Goal: Information Seeking & Learning: Learn about a topic

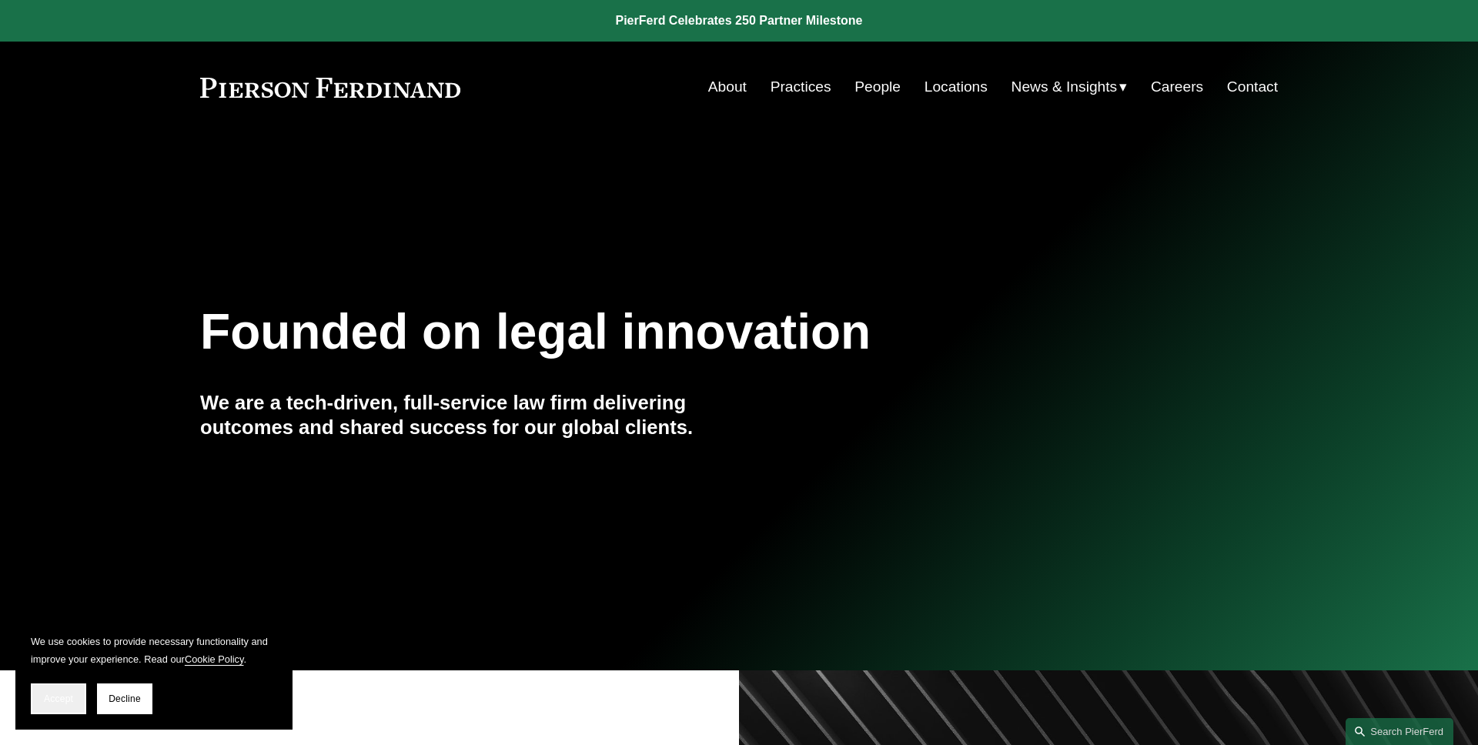
click at [65, 698] on span "Accept" at bounding box center [58, 699] width 29 height 11
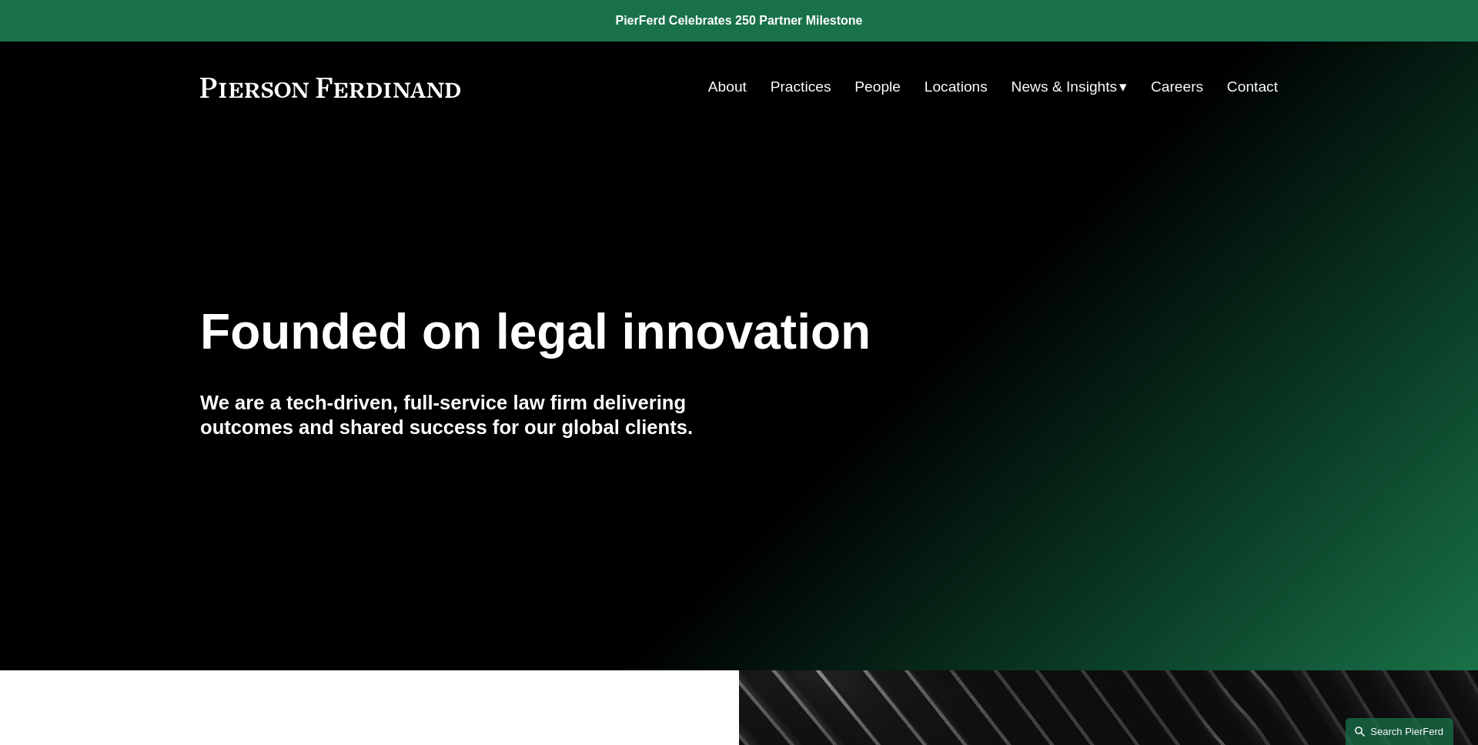
click at [1361, 733] on link "Search this site" at bounding box center [1400, 731] width 108 height 27
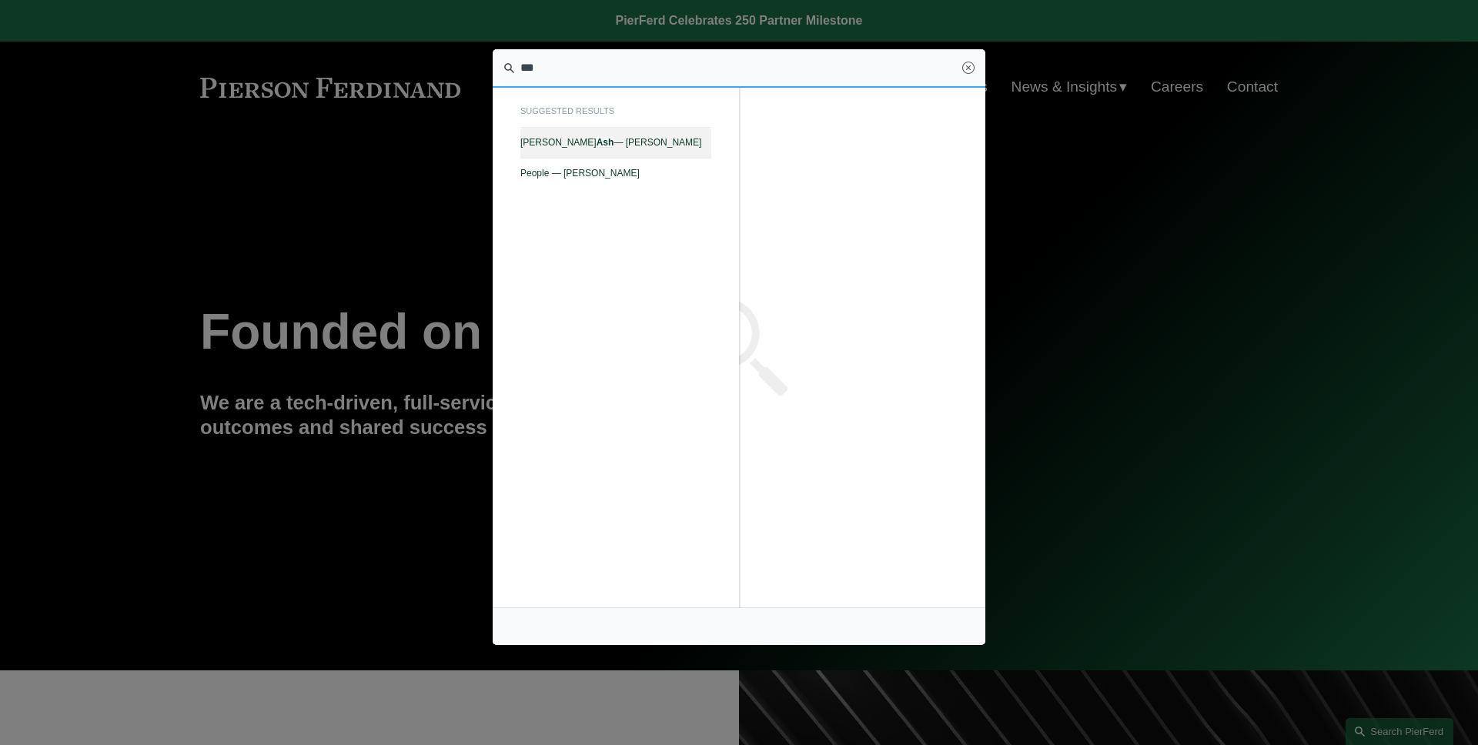
click at [672, 141] on span "Kristina M. Ash — Pierson Ferdinand LLP" at bounding box center [615, 142] width 191 height 11
type input "***"
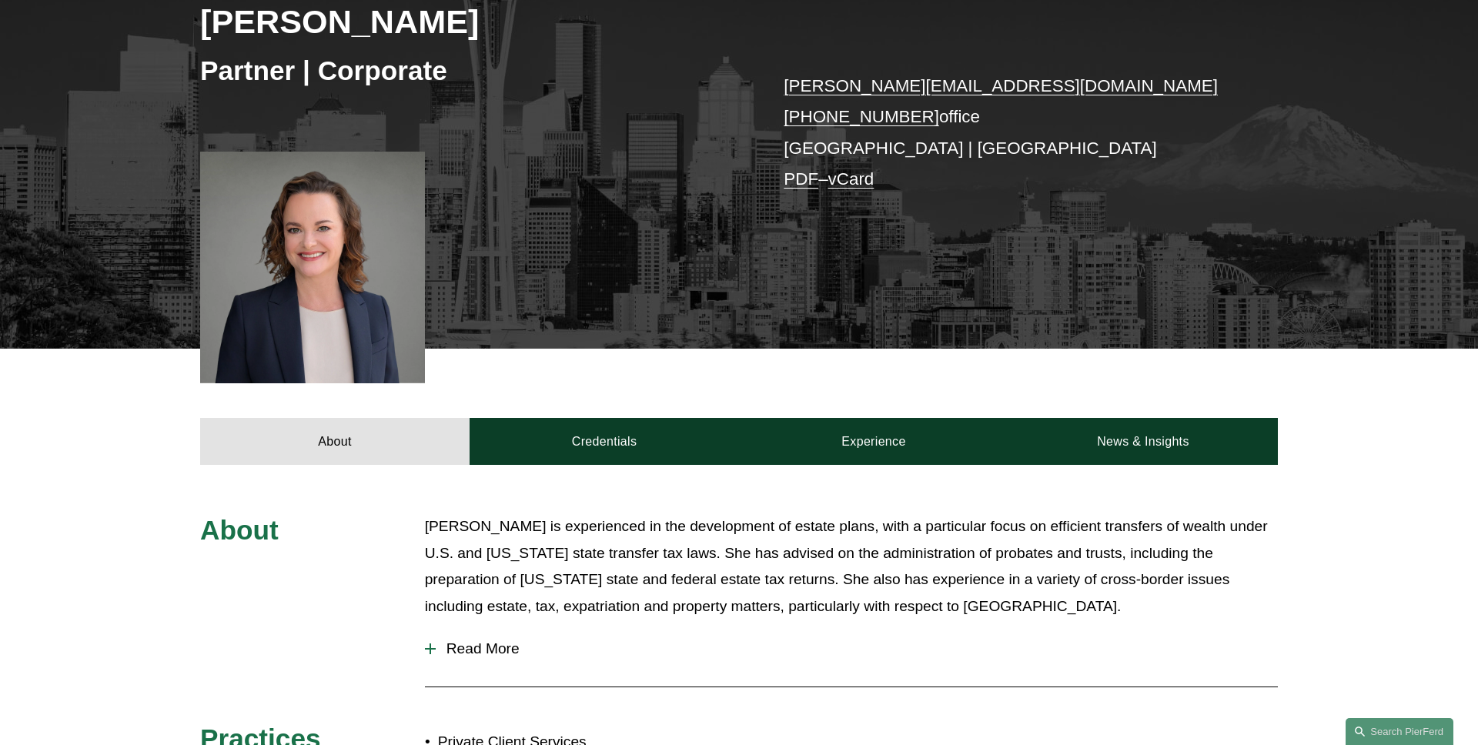
scroll to position [329, 0]
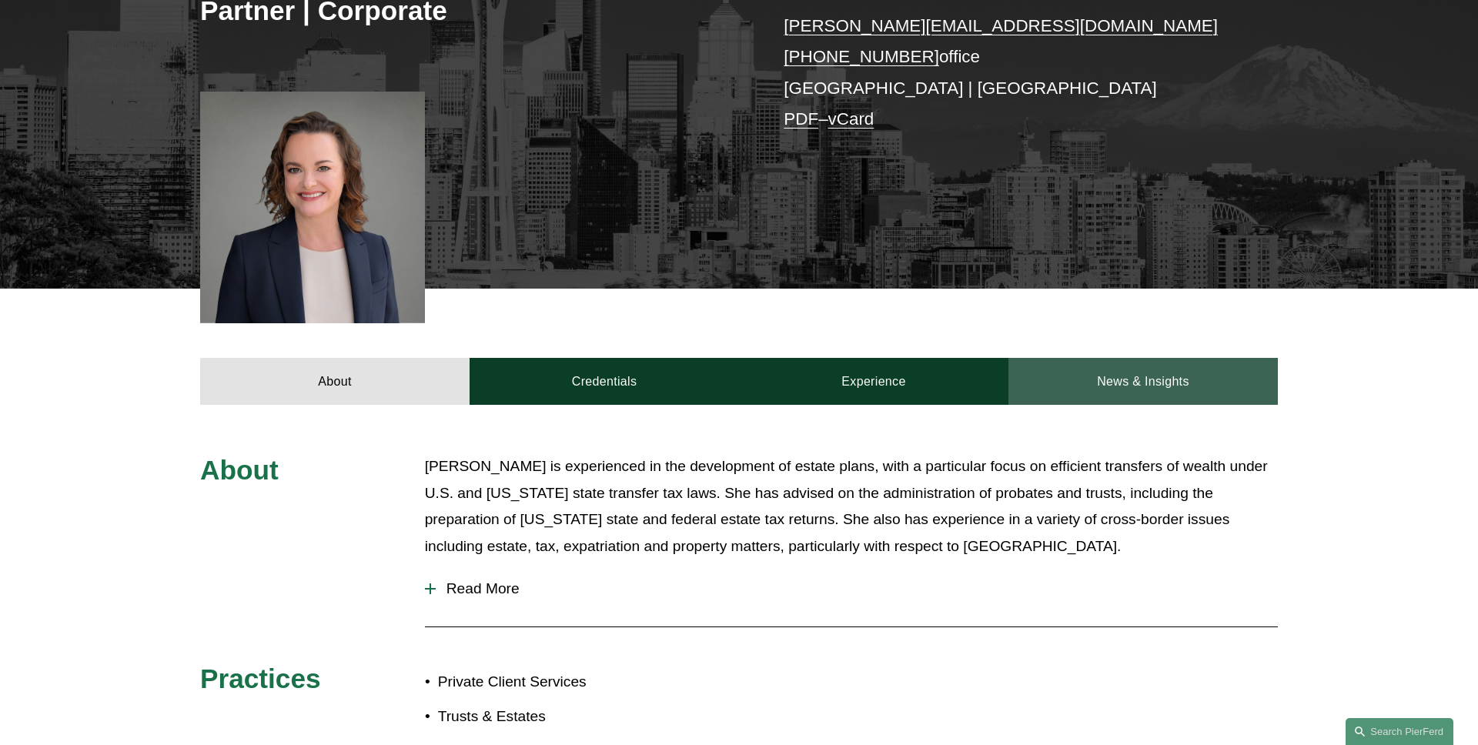
click at [1210, 379] on link "News & Insights" at bounding box center [1143, 381] width 269 height 46
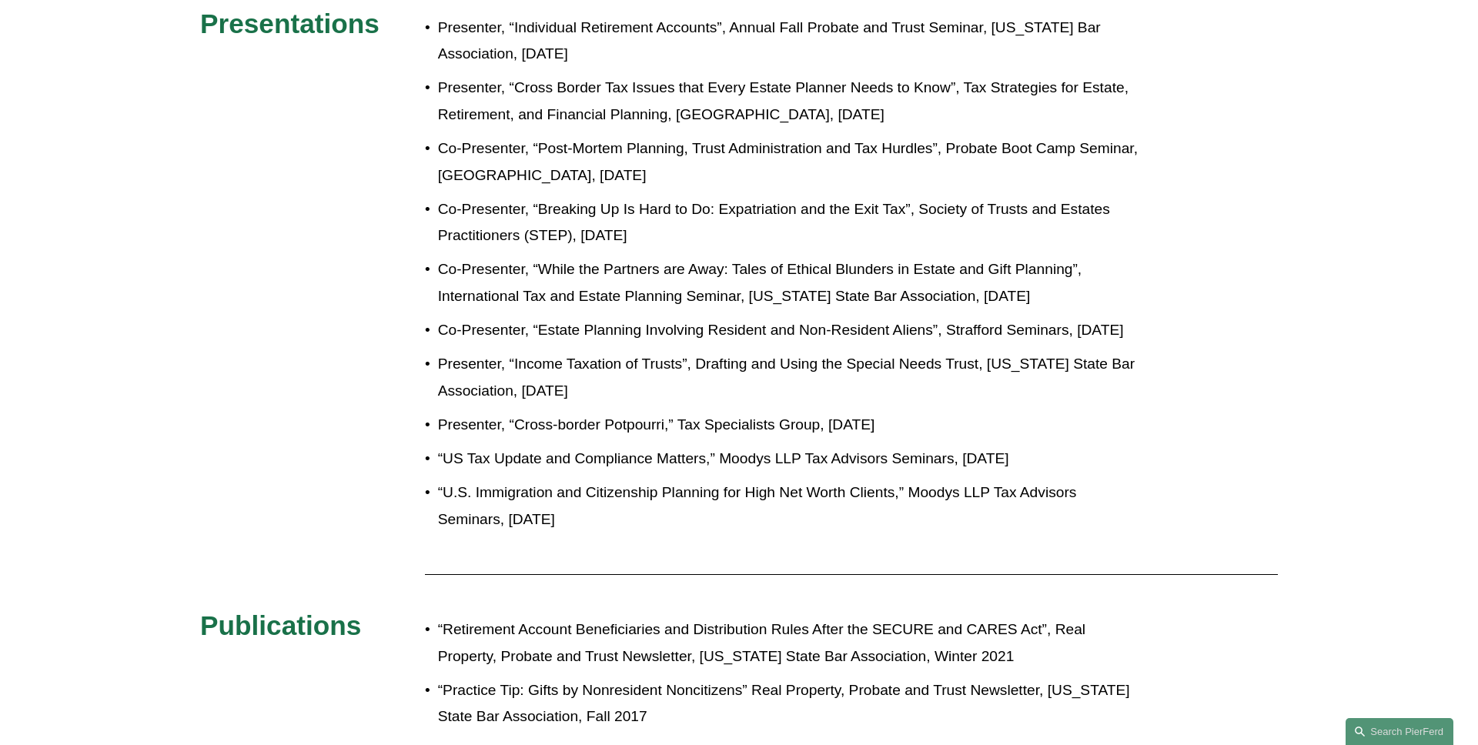
scroll to position [470, 0]
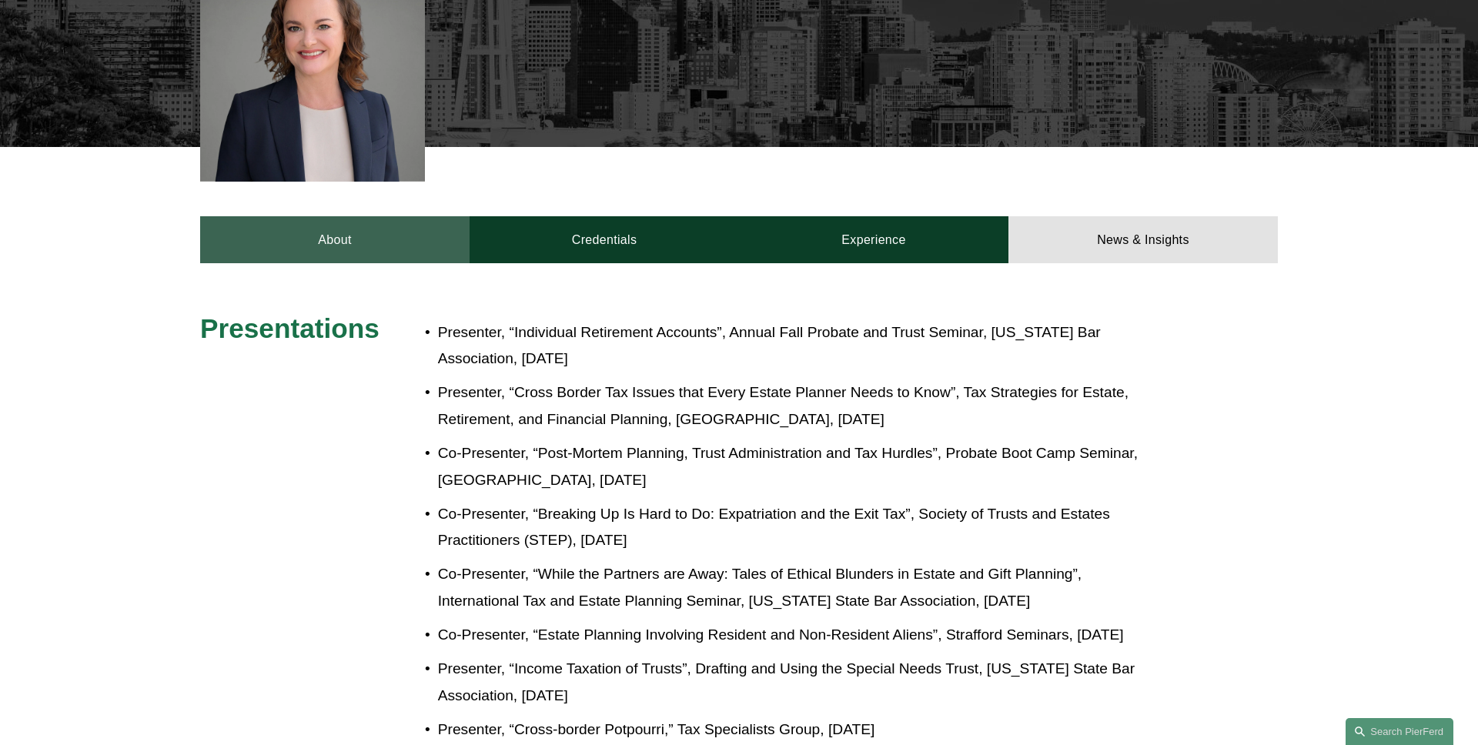
click at [322, 256] on link "About" at bounding box center [334, 239] width 269 height 46
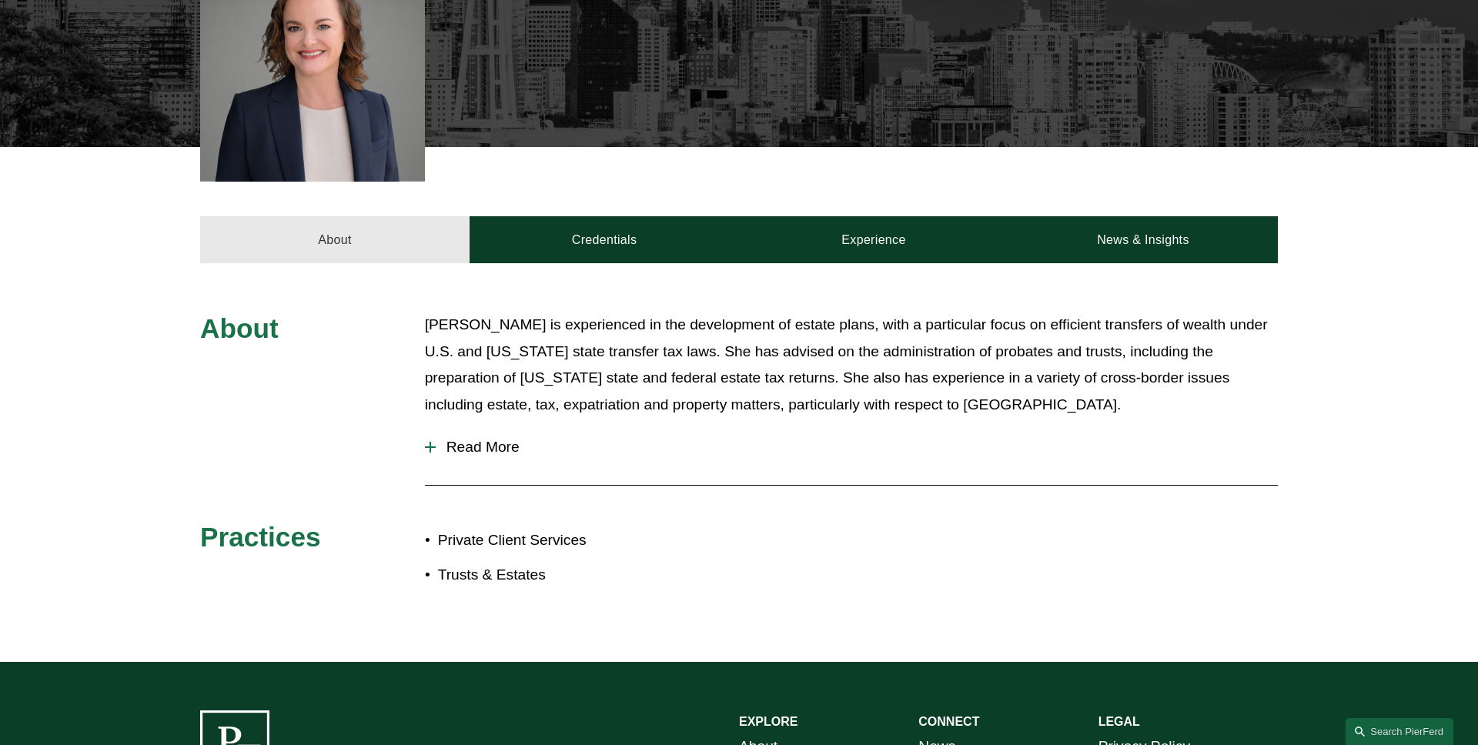
scroll to position [0, 0]
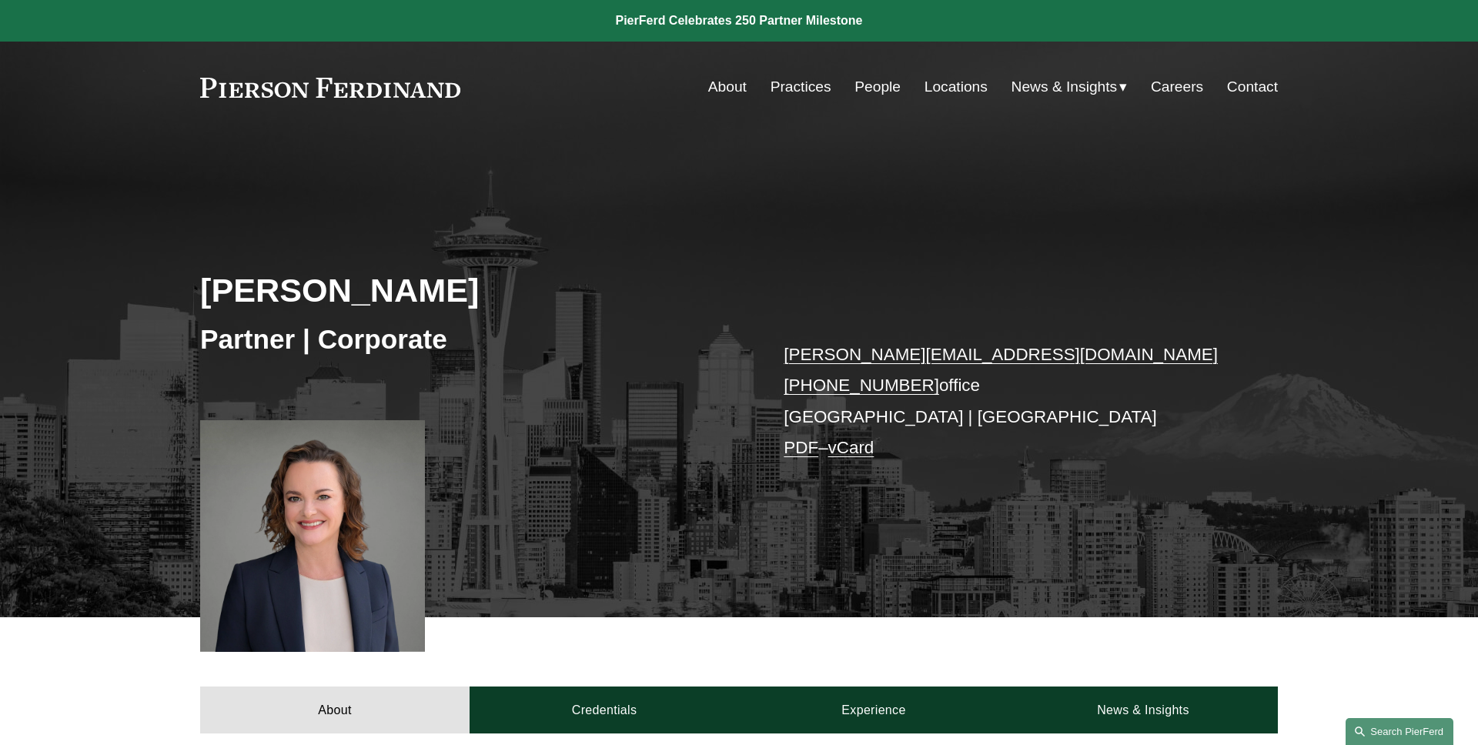
click at [1431, 721] on link "Search this site" at bounding box center [1400, 731] width 108 height 27
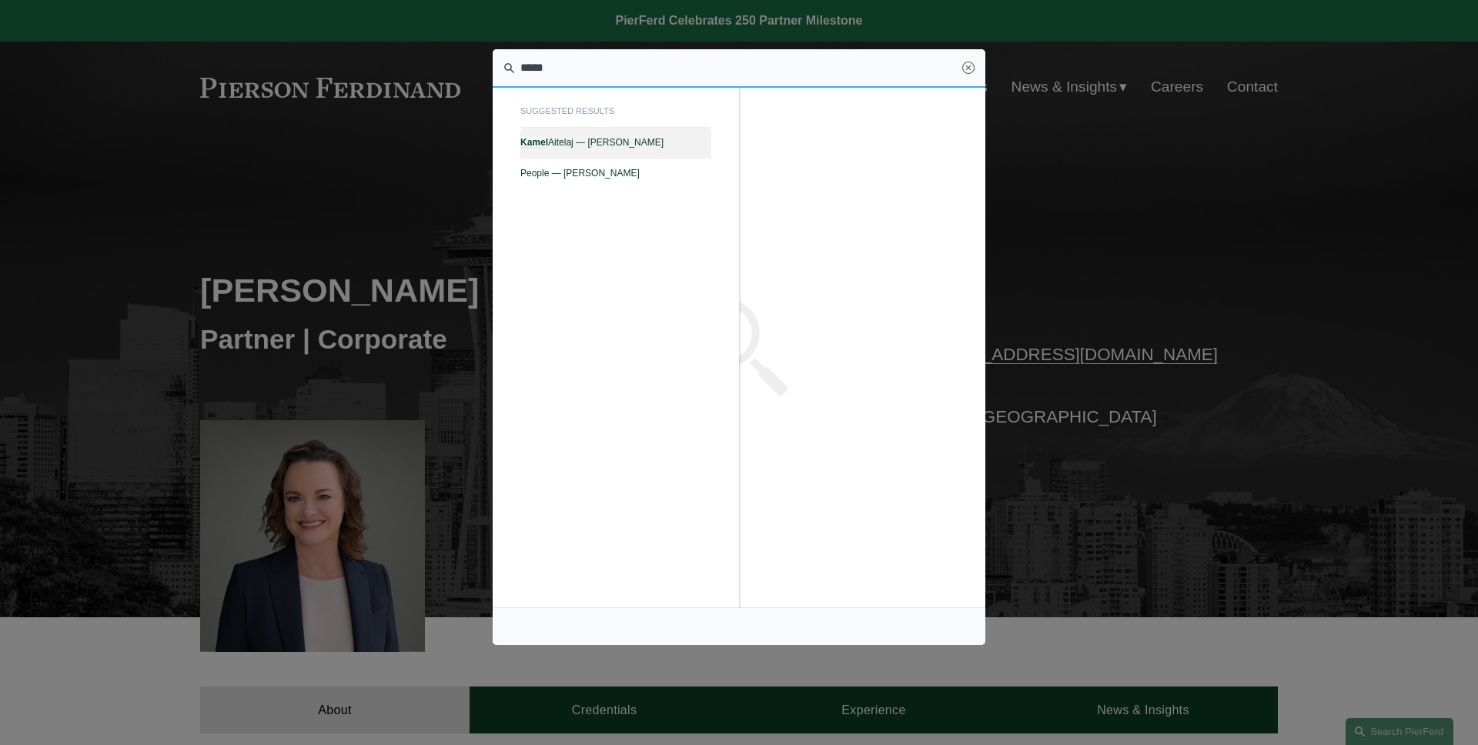
click at [681, 137] on span "[PERSON_NAME] — [PERSON_NAME]" at bounding box center [615, 142] width 191 height 11
type input "*****"
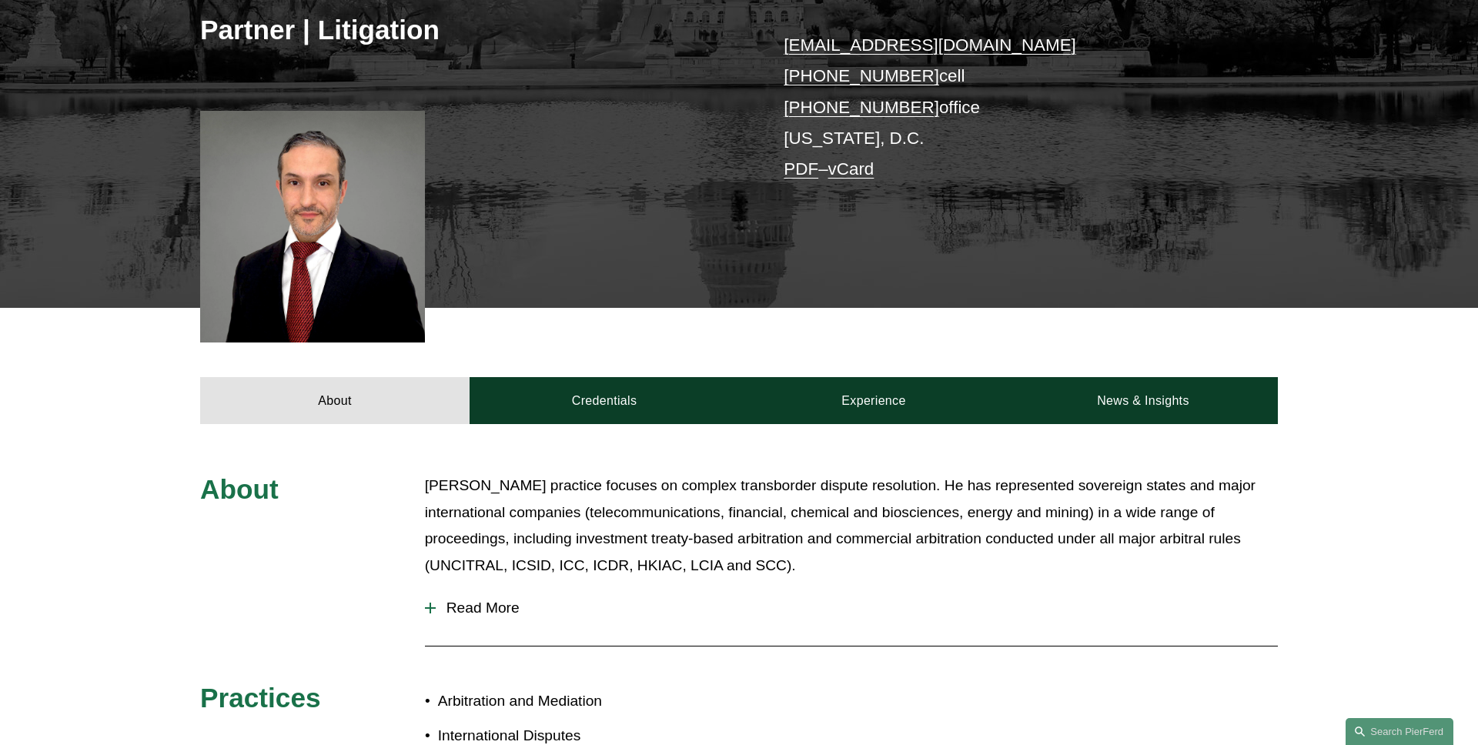
scroll to position [460, 0]
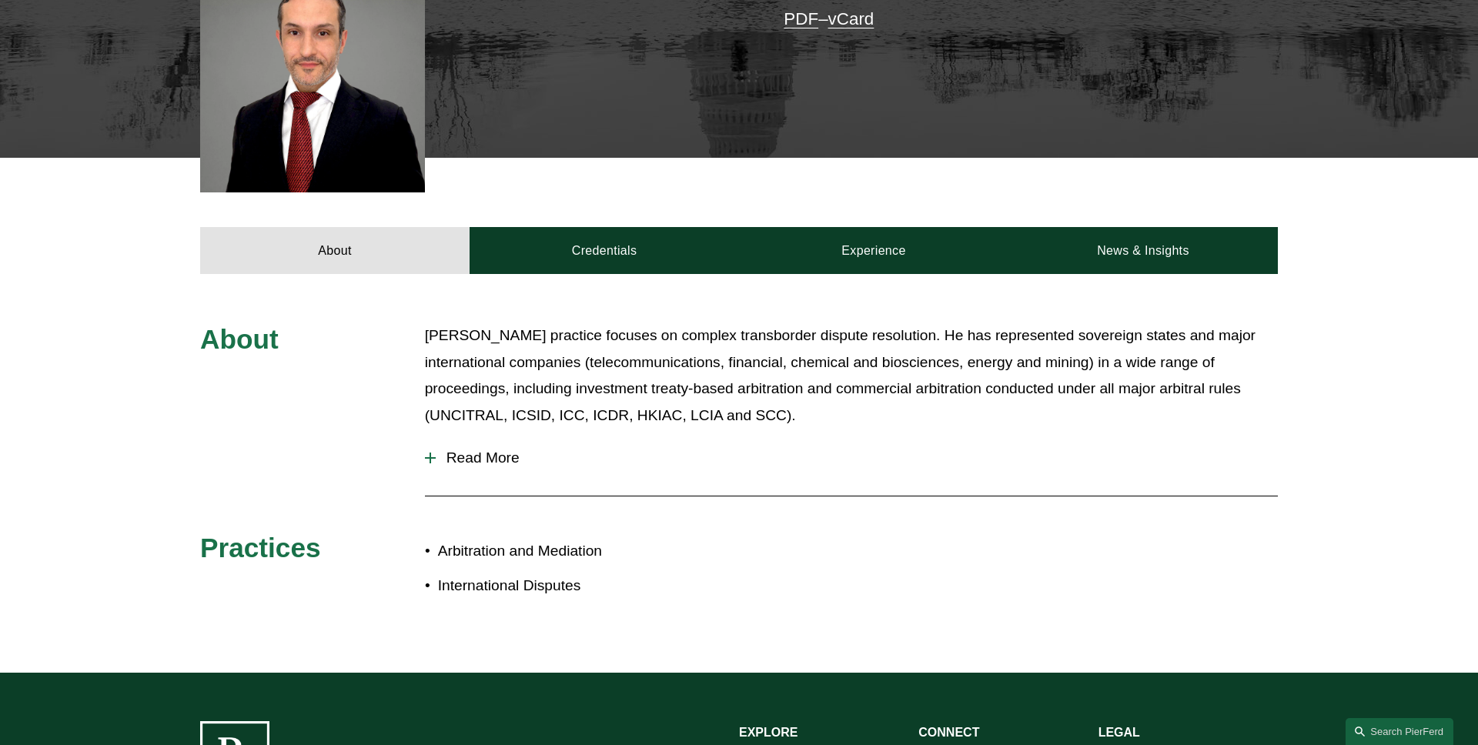
click at [498, 470] on button "Read More" at bounding box center [851, 458] width 853 height 40
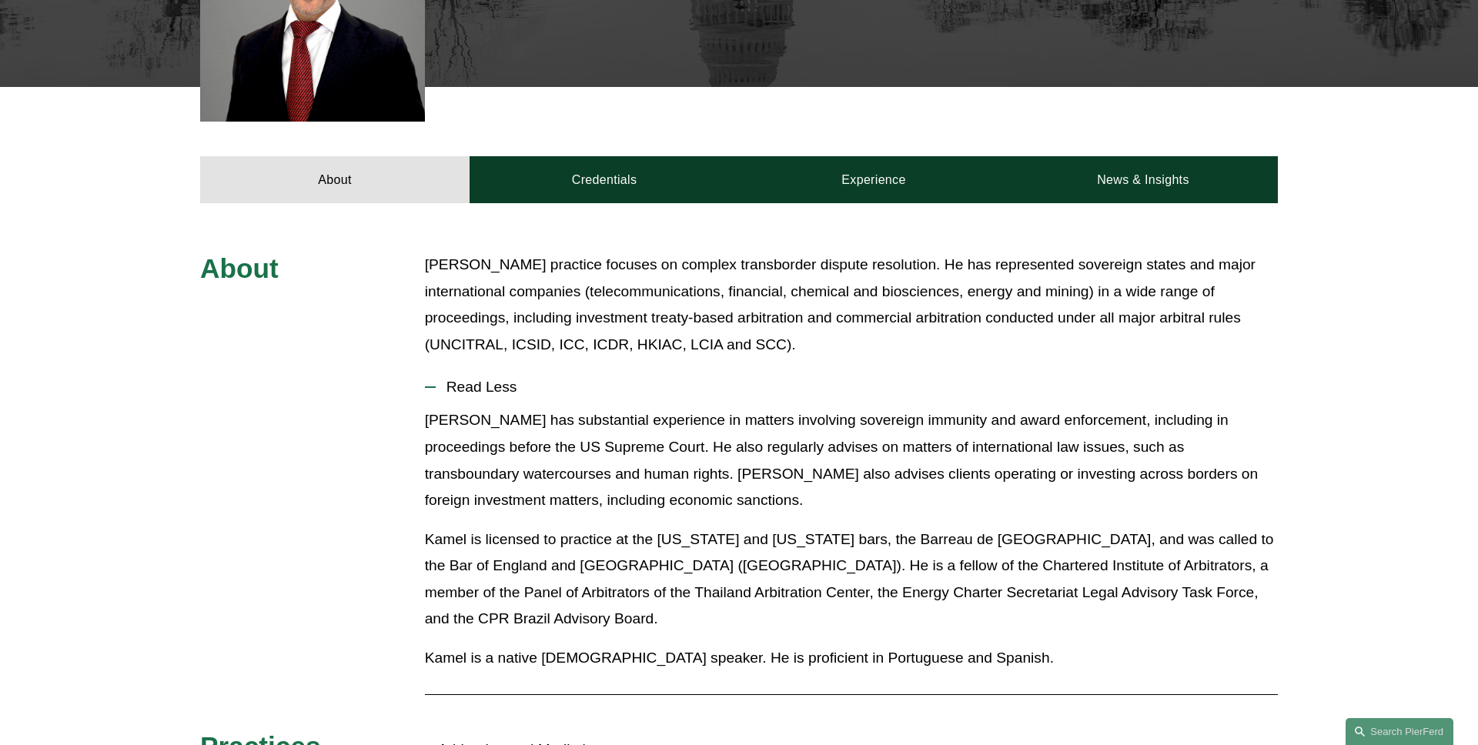
scroll to position [514, 0]
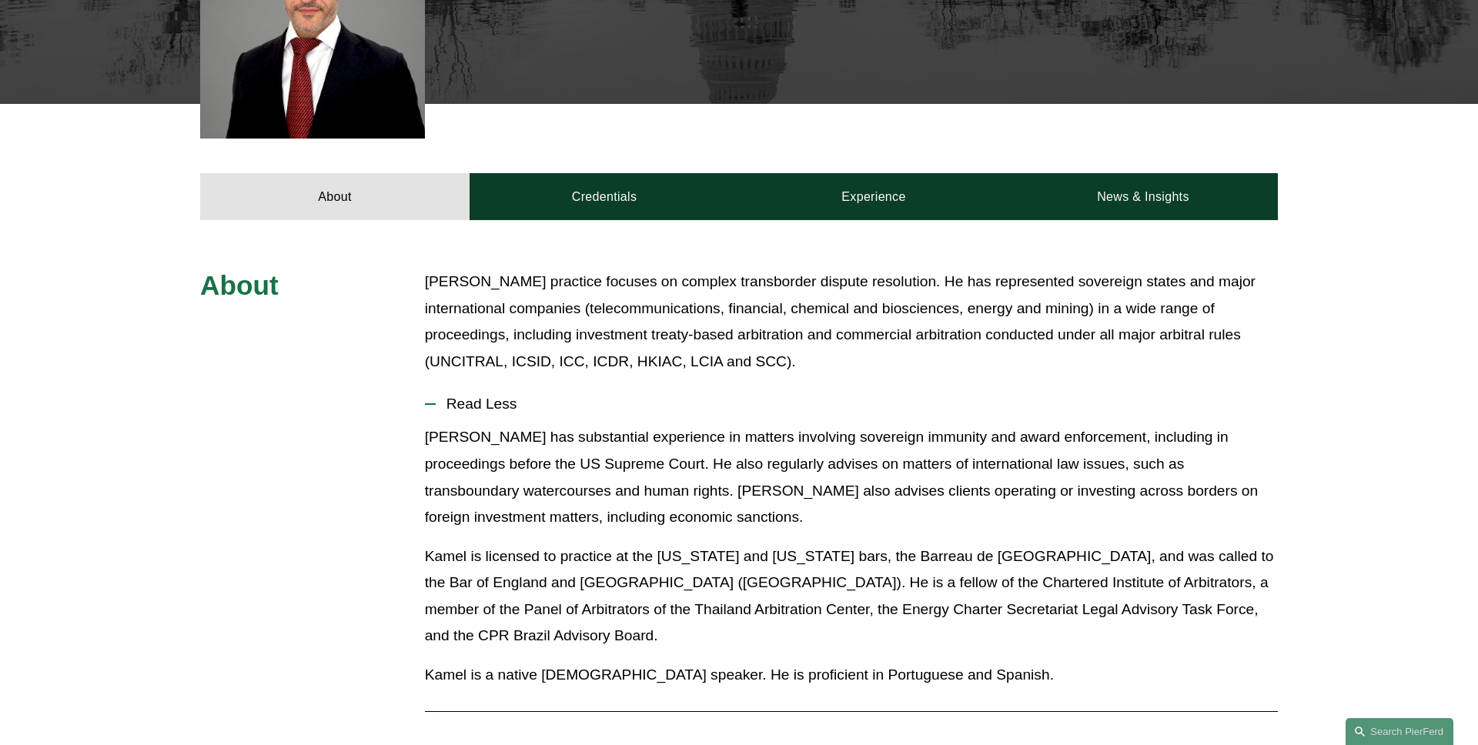
click at [500, 400] on span "Read Less" at bounding box center [857, 404] width 842 height 17
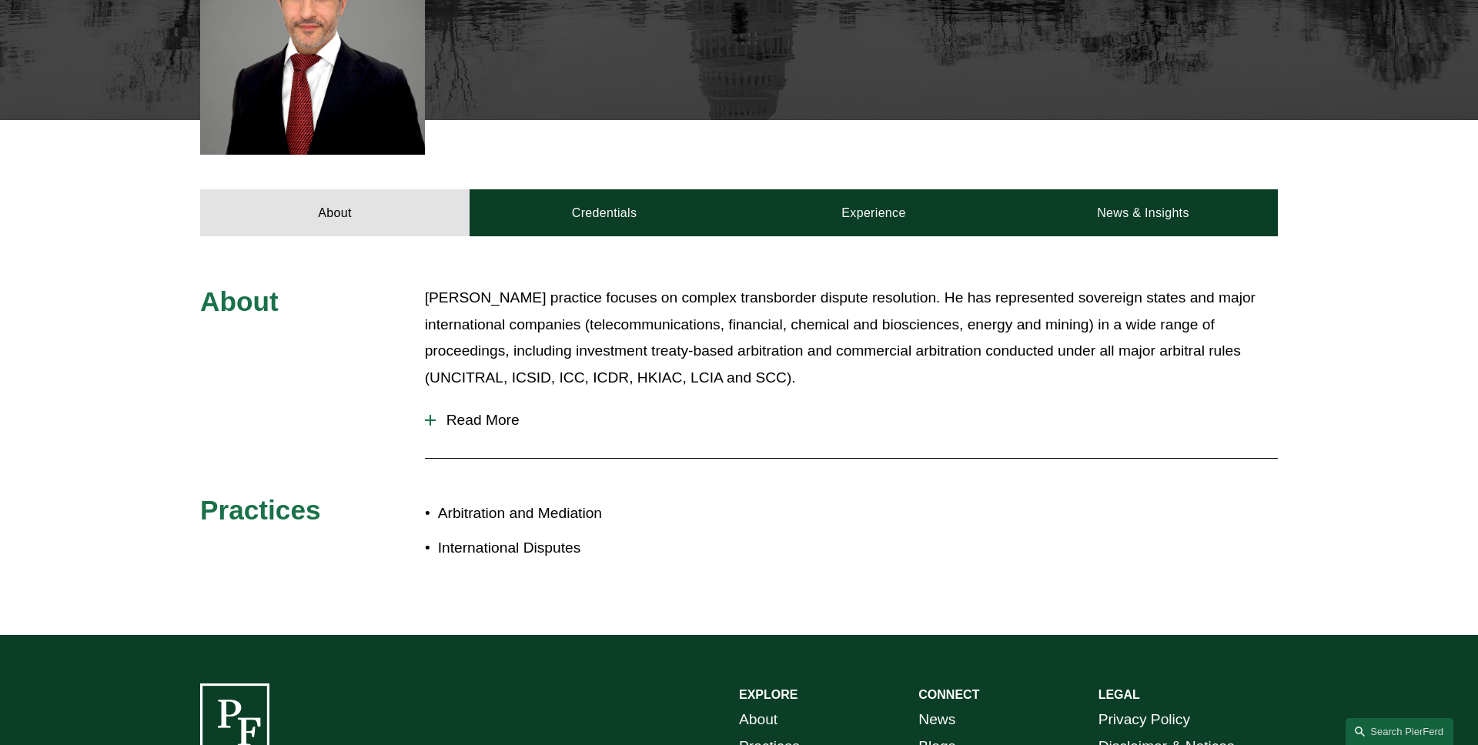
scroll to position [482, 0]
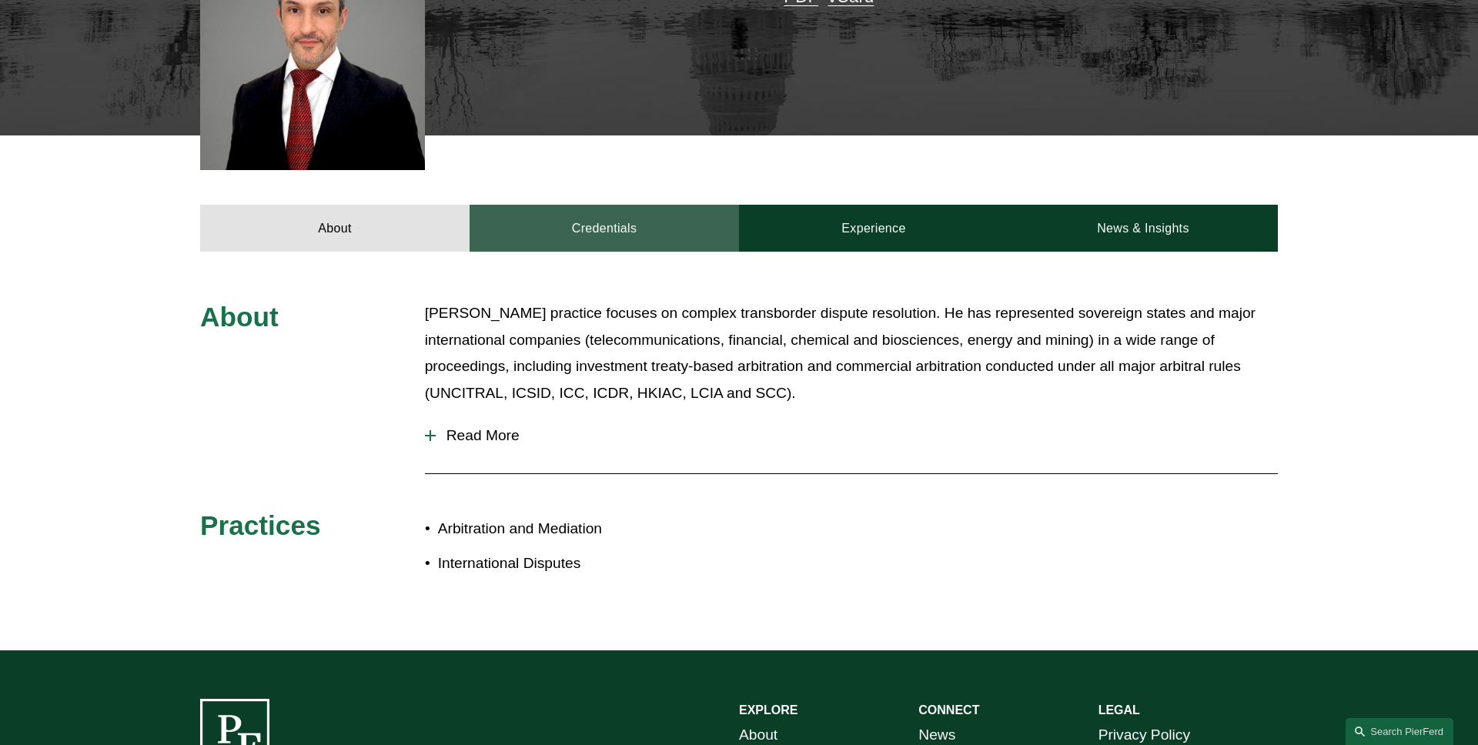
click at [600, 239] on link "Credentials" at bounding box center [604, 228] width 269 height 46
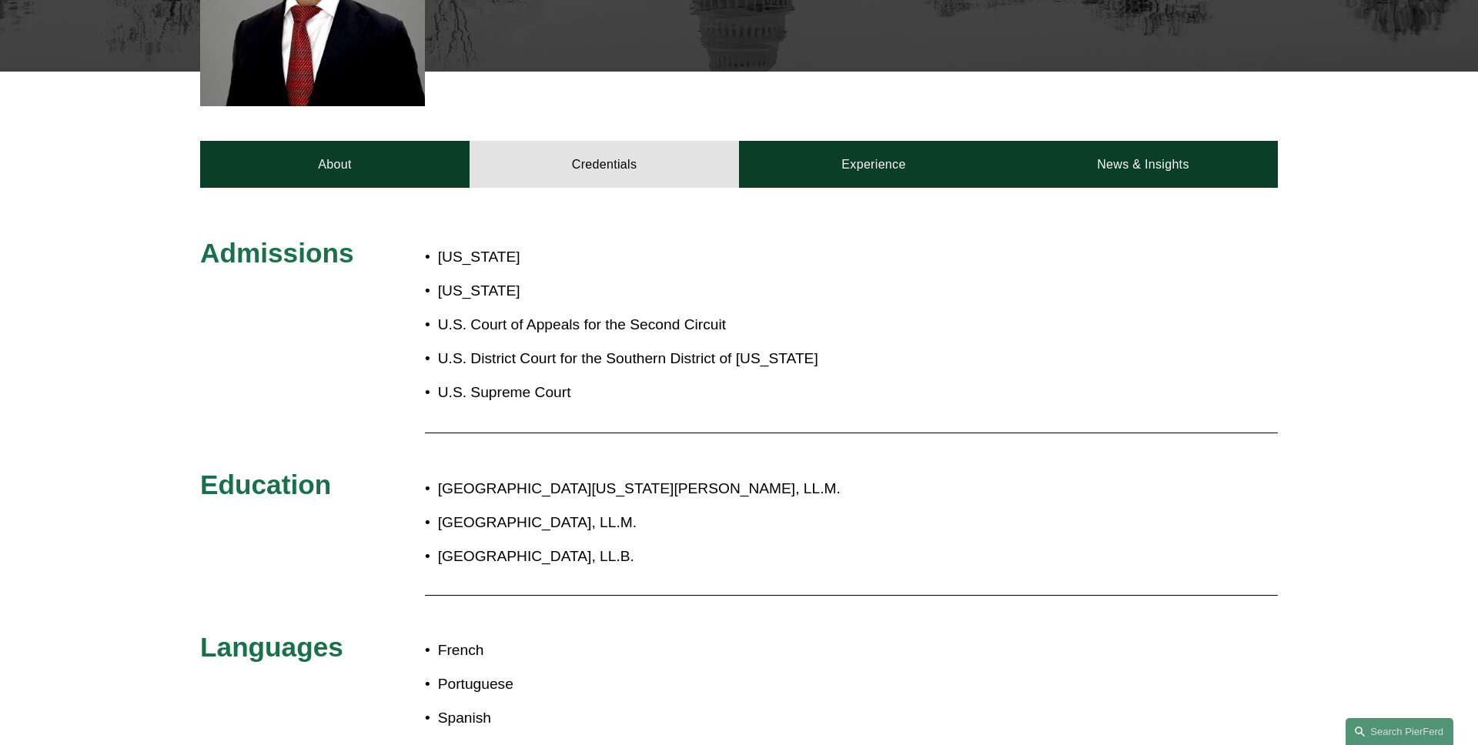
scroll to position [522, 0]
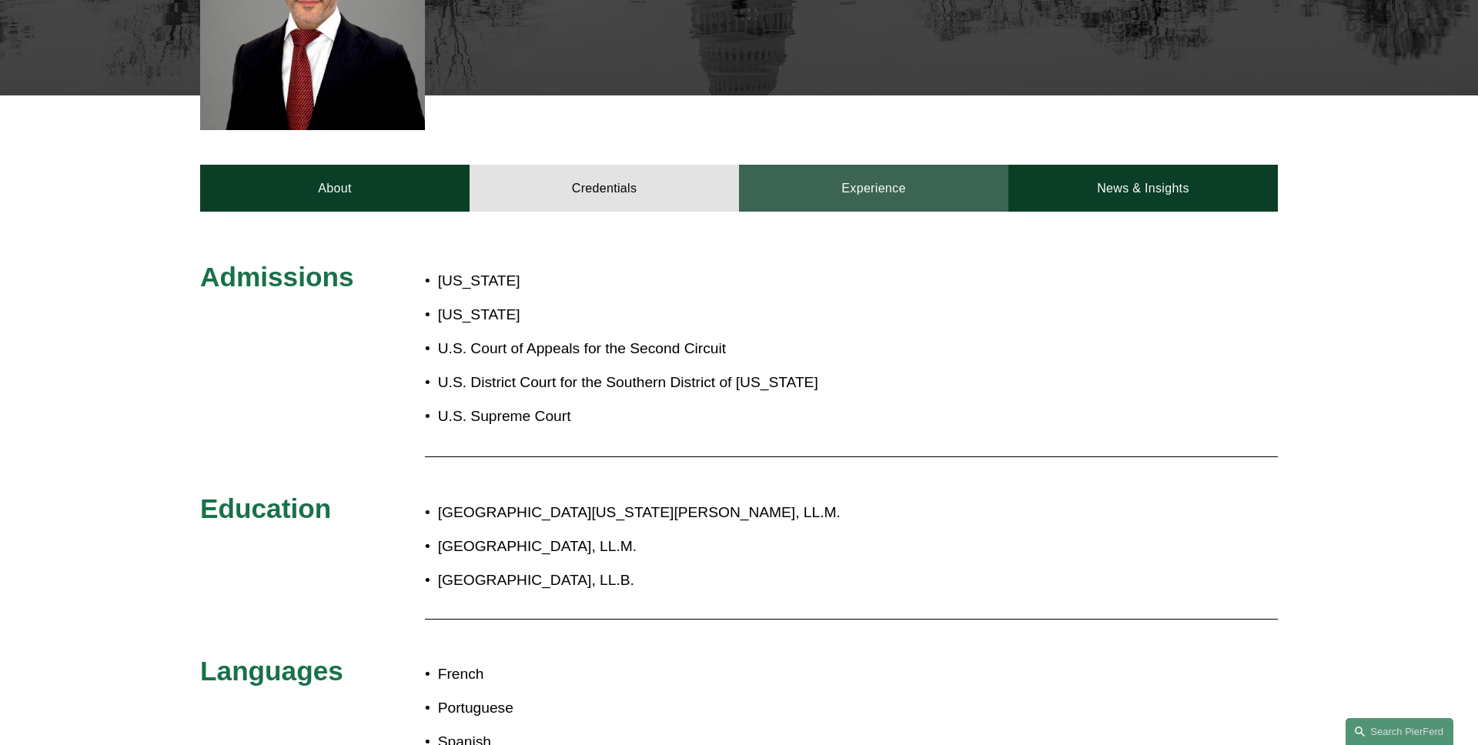
click at [820, 197] on link "Experience" at bounding box center [873, 188] width 269 height 46
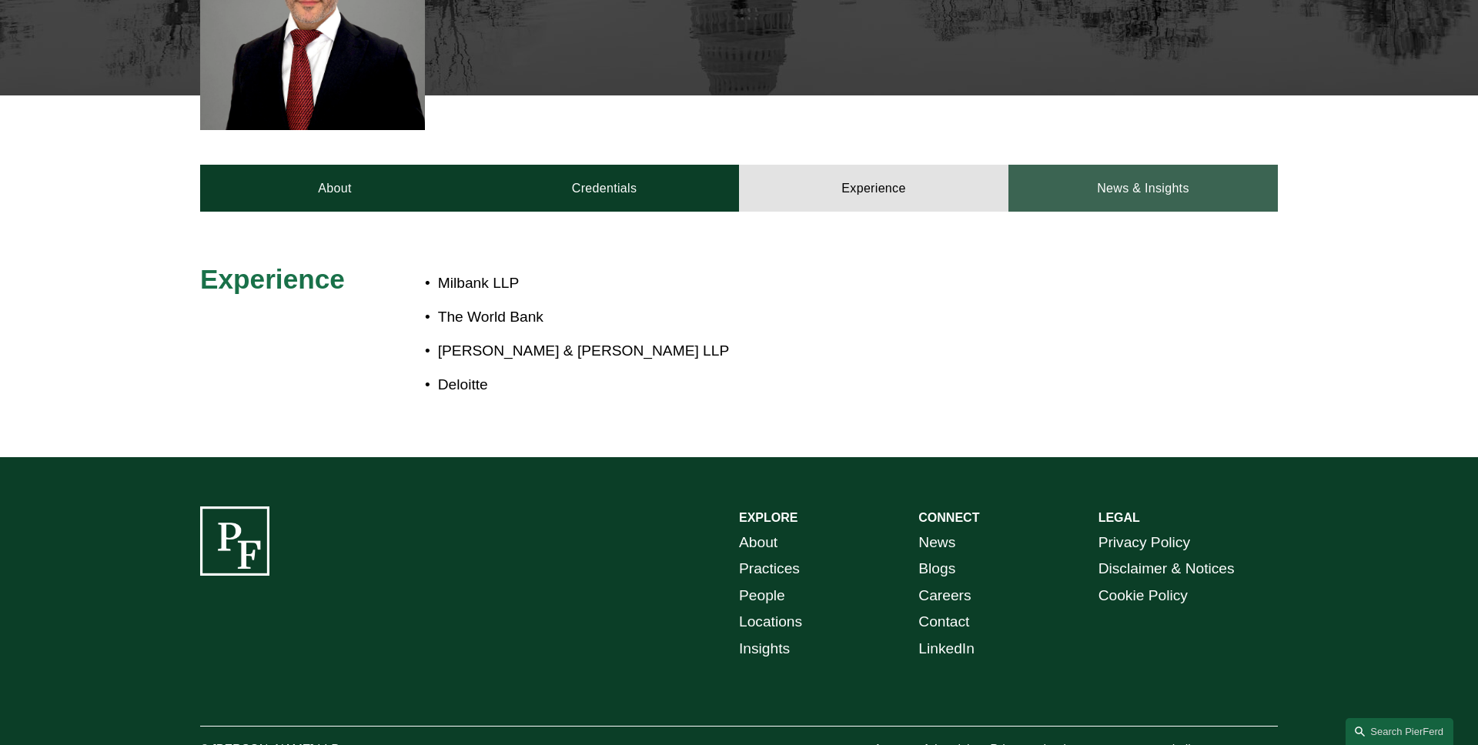
click at [1046, 186] on link "News & Insights" at bounding box center [1143, 188] width 269 height 46
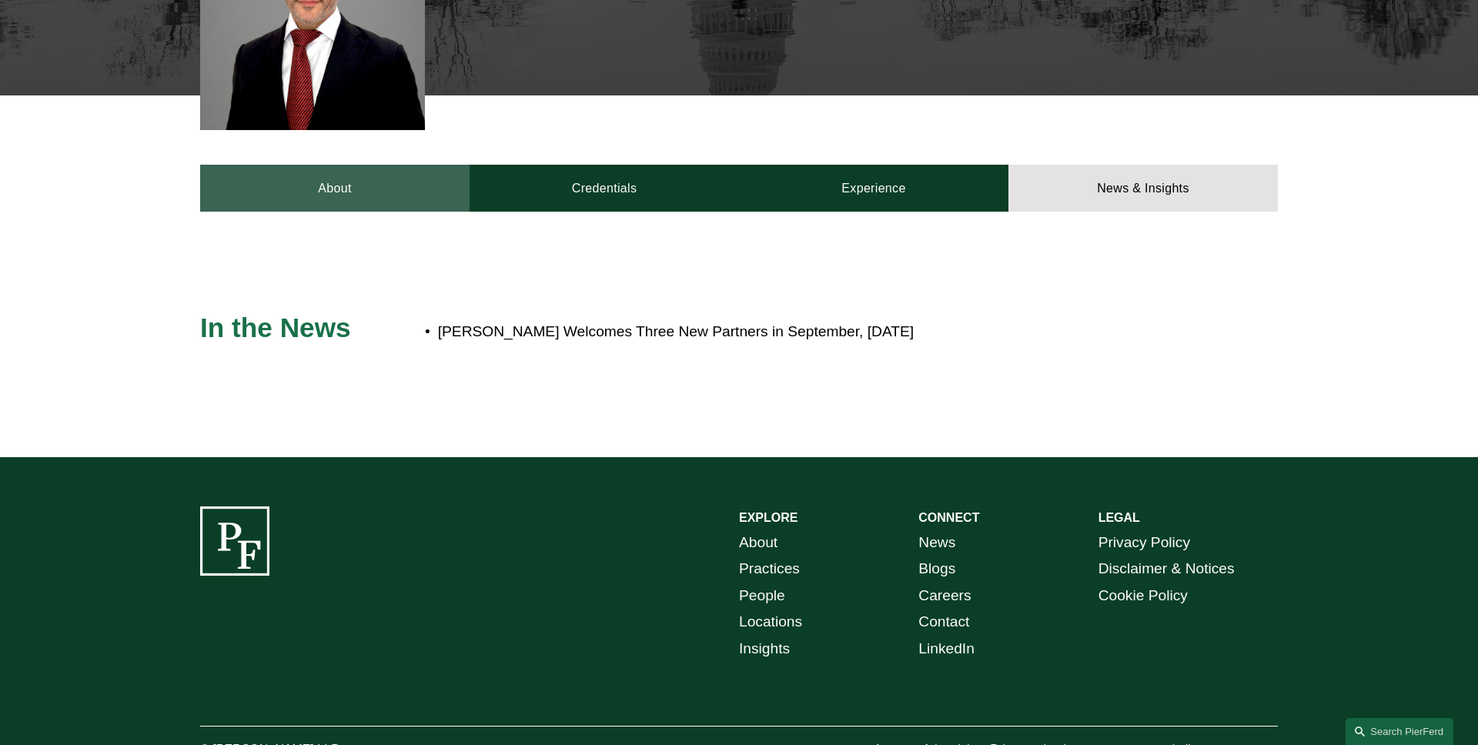
click at [428, 198] on link "About" at bounding box center [334, 188] width 269 height 46
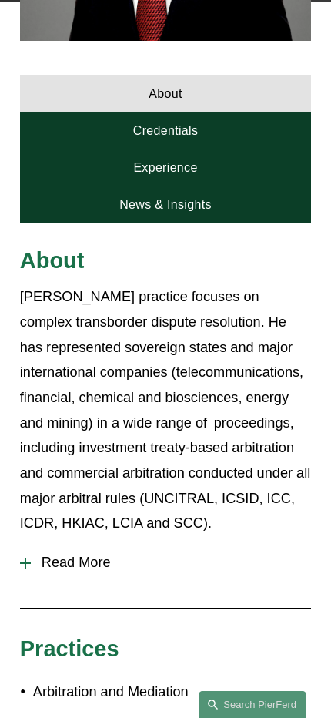
scroll to position [780, 0]
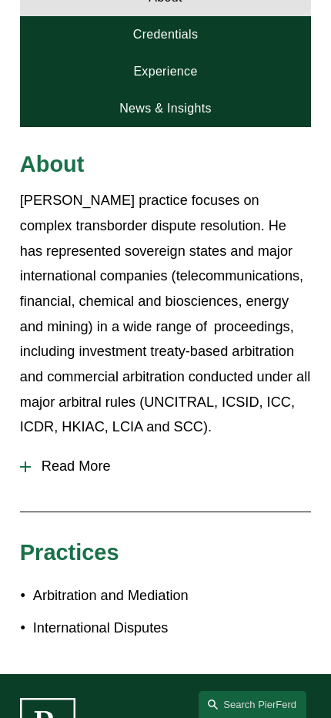
click at [184, 112] on link "News & Insights" at bounding box center [165, 108] width 291 height 37
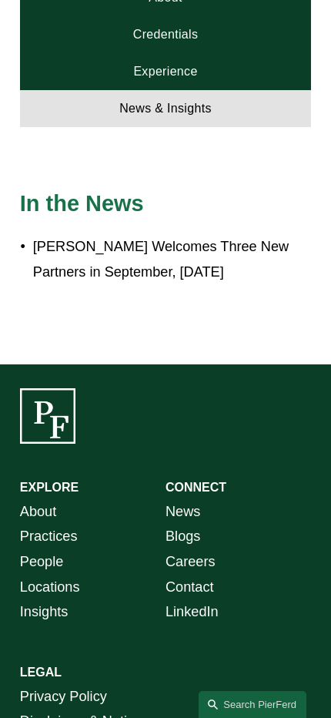
scroll to position [750, 0]
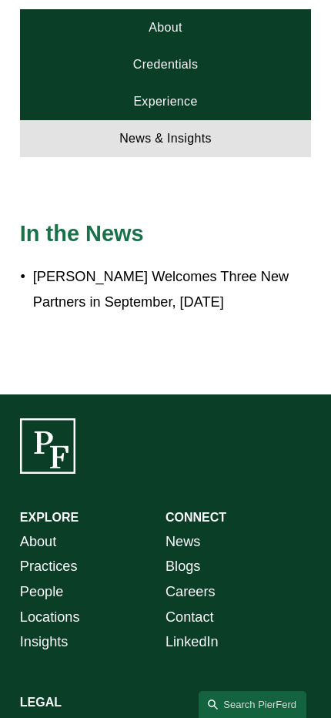
click at [193, 106] on link "Experience" at bounding box center [165, 101] width 291 height 37
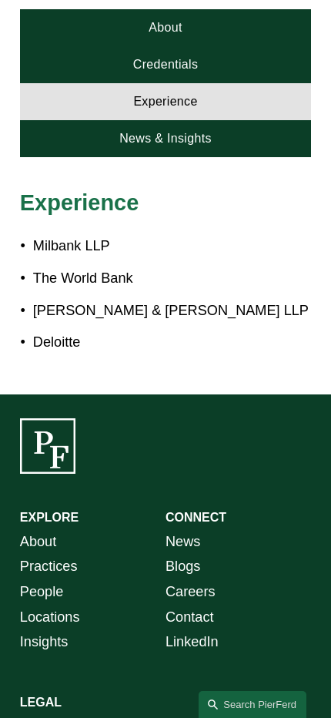
click at [198, 70] on link "Credentials" at bounding box center [165, 64] width 291 height 37
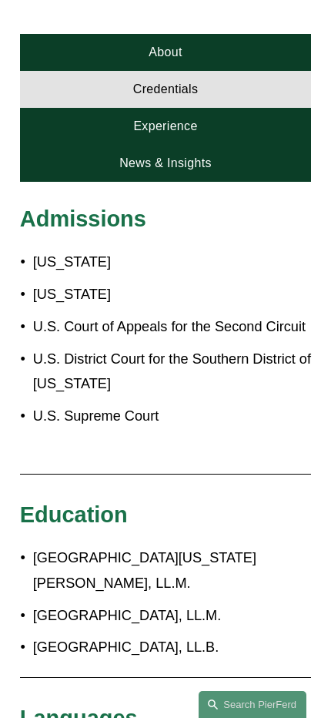
scroll to position [699, 0]
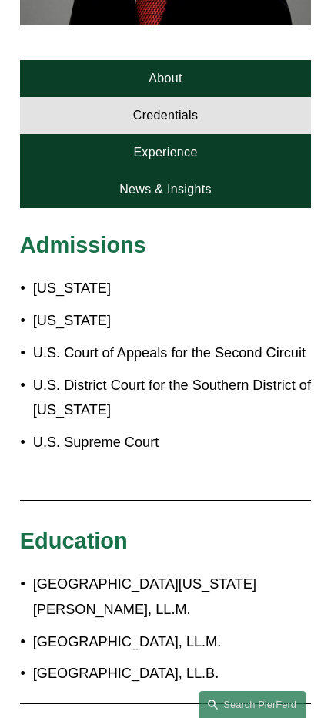
click at [194, 86] on link "About" at bounding box center [165, 78] width 291 height 37
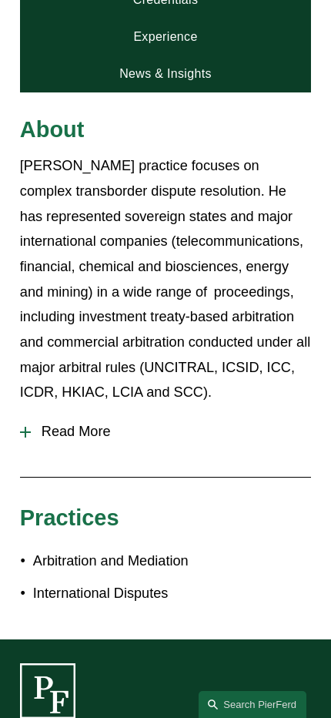
click at [101, 429] on span "Read More" at bounding box center [171, 431] width 280 height 16
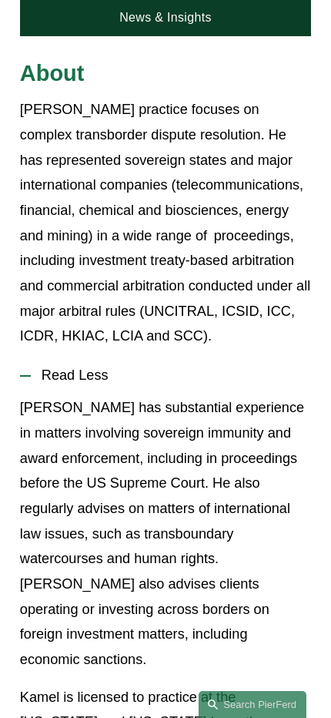
scroll to position [830, 0]
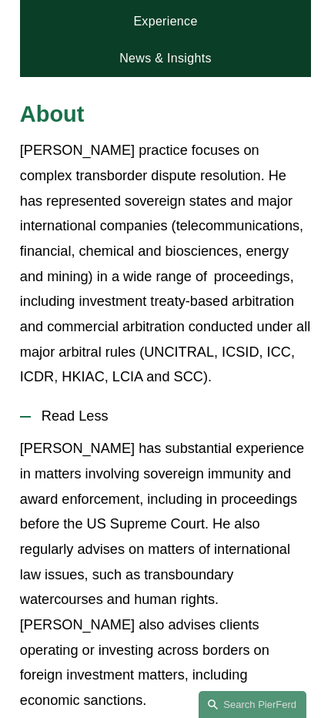
click at [172, 424] on span "Read Less" at bounding box center [171, 416] width 280 height 16
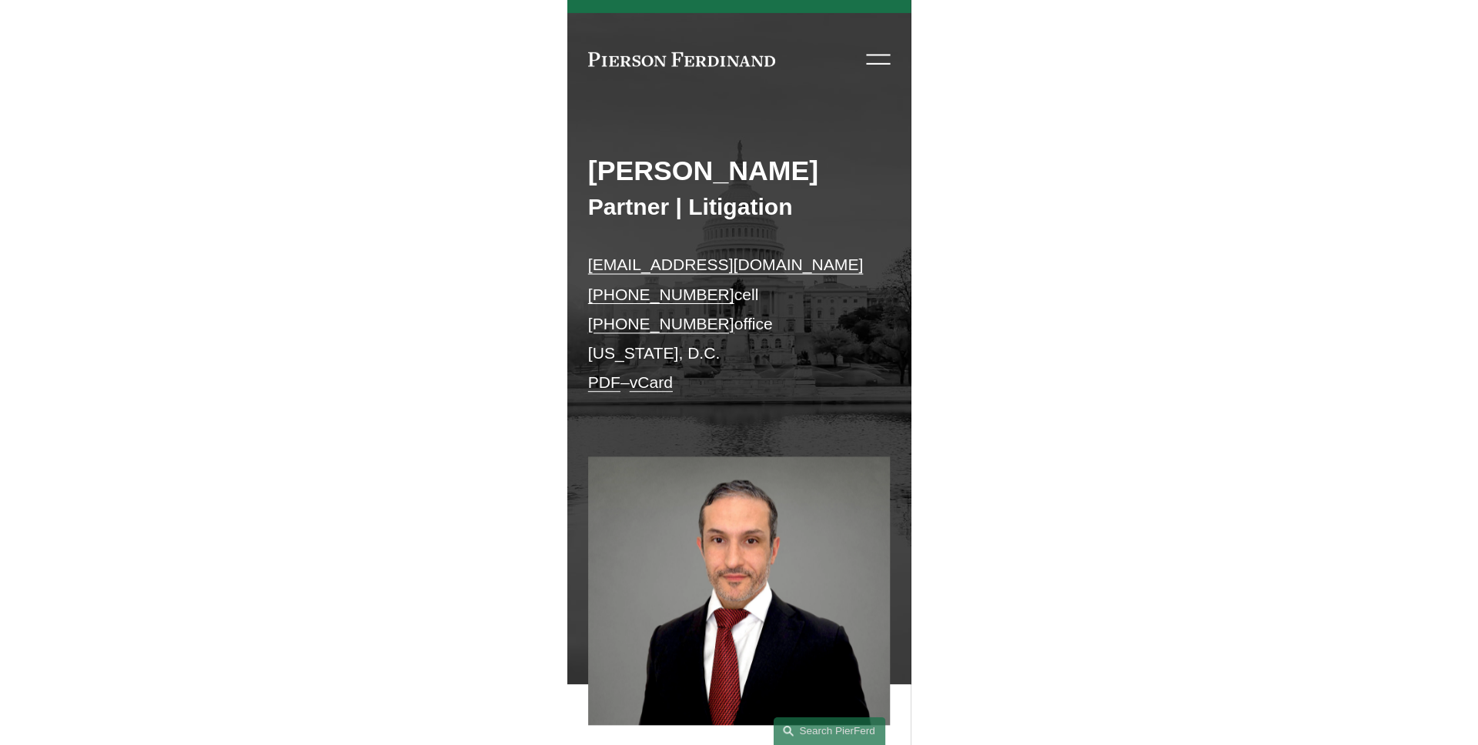
scroll to position [0, 0]
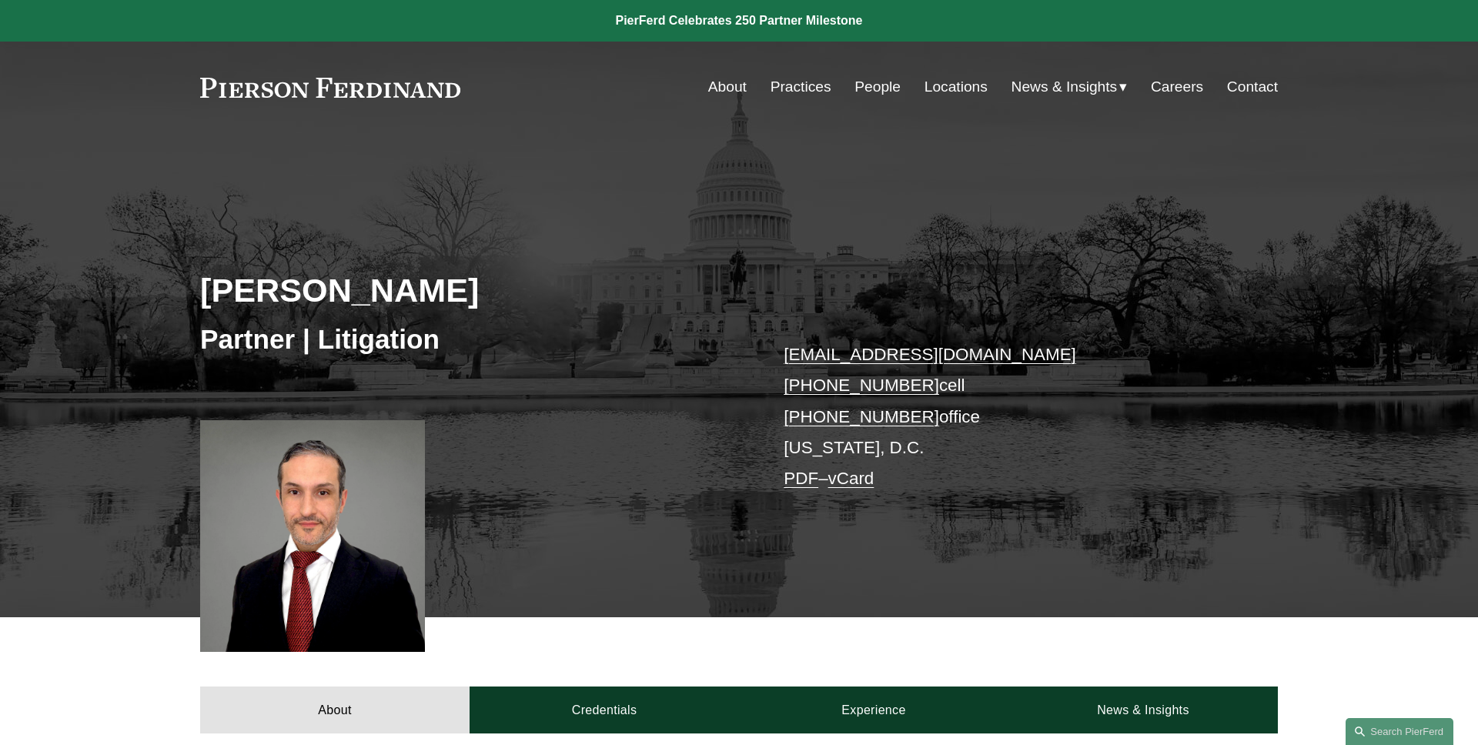
click at [733, 204] on div "Kamel Aitelaj Partner | Litigation kamel.aitelaj@pierferd.com +1.301.775.3657 c…" at bounding box center [739, 397] width 1478 height 440
